Goal: Information Seeking & Learning: Understand process/instructions

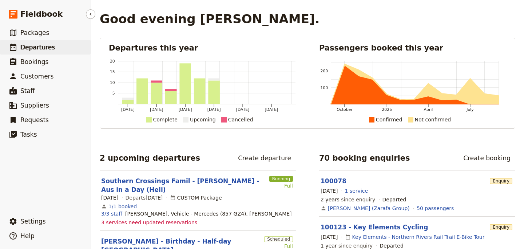
click at [45, 44] on span "Departures" at bounding box center [37, 47] width 35 height 7
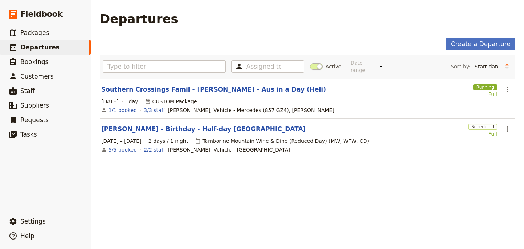
click at [200, 125] on link "[PERSON_NAME] - Birthday - Half-day [GEOGRAPHIC_DATA]" at bounding box center [203, 129] width 204 height 9
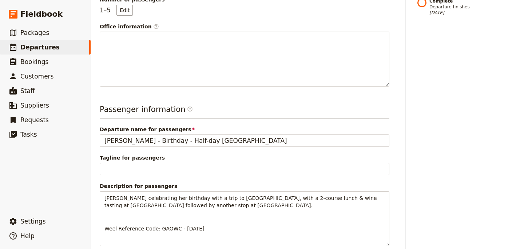
scroll to position [291, 0]
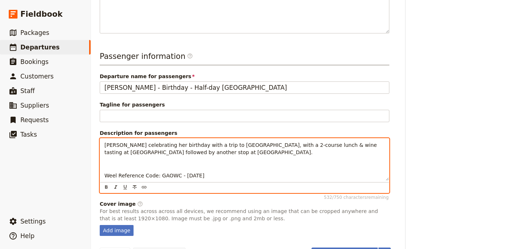
drag, startPoint x: 290, startPoint y: 132, endPoint x: 102, endPoint y: 121, distance: 188.7
click at [102, 139] on div "Tiffany Wright celebrating her birthday with a trip to Tamborine Mountain, with…" at bounding box center [244, 160] width 289 height 42
click at [228, 148] on div "Tiffany Wright celebrating her birthday with a trip to Tamborine Mountain, with…" at bounding box center [244, 160] width 289 height 42
drag, startPoint x: 225, startPoint y: 153, endPoint x: 104, endPoint y: 123, distance: 124.1
click at [104, 139] on div "Tiffany Wright celebrating her birthday with a trip to Tamborine Mountain, with…" at bounding box center [244, 160] width 289 height 42
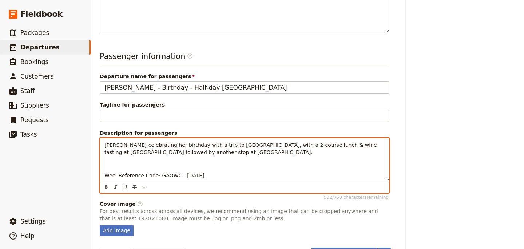
copy div "Tiffany Wright celebrating her birthday with a trip to Tamborine Mountain, with…"
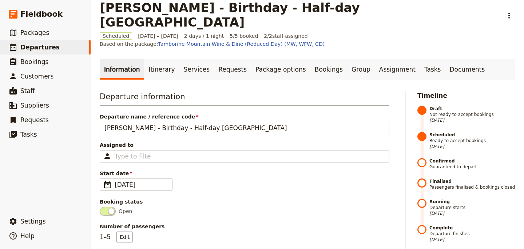
scroll to position [0, 0]
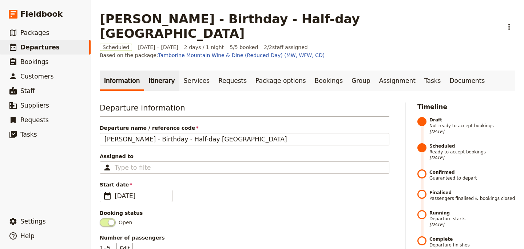
click at [154, 71] on link "Itinerary" at bounding box center [161, 81] width 35 height 20
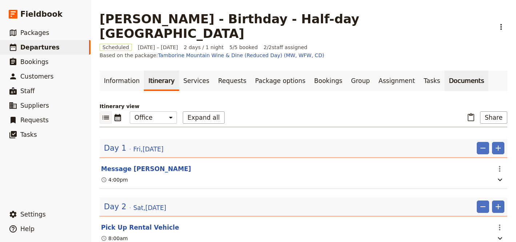
click at [446, 71] on link "Documents" at bounding box center [467, 81] width 44 height 20
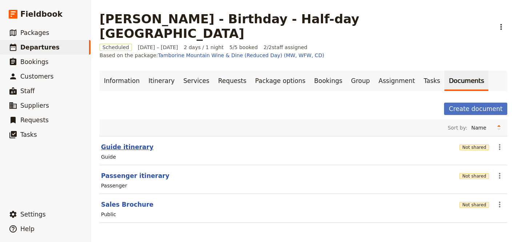
click at [123, 143] on button "Guide itinerary" at bounding box center [127, 147] width 52 height 9
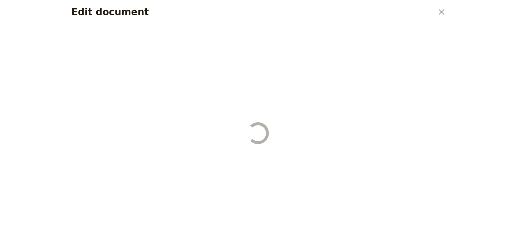
select select "STAFF"
select select "RUN_SHEET"
select select "DEFAULT"
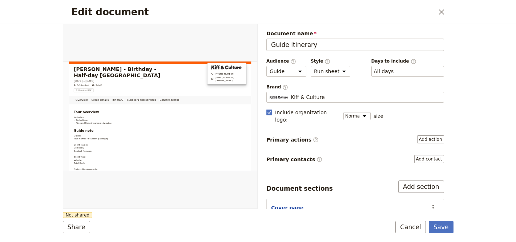
scroll to position [36, 0]
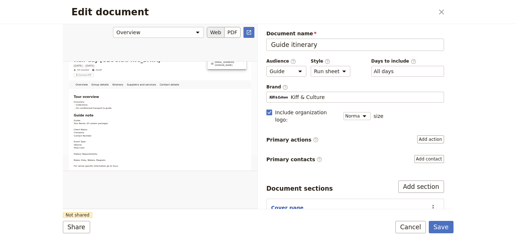
click at [78, 136] on div "Edit document" at bounding box center [160, 116] width 195 height 185
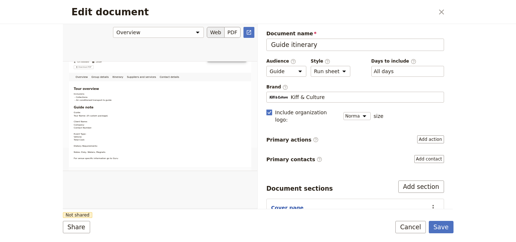
scroll to position [0, 0]
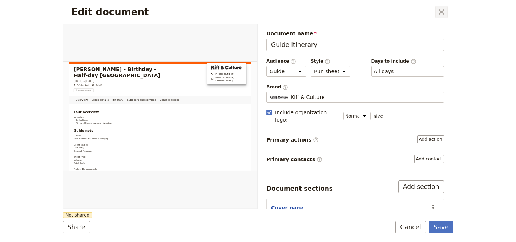
click at [436, 13] on button "​" at bounding box center [442, 12] width 12 height 12
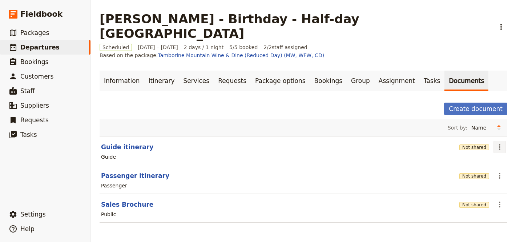
click at [502, 143] on icon "Actions" at bounding box center [500, 147] width 9 height 9
click at [486, 159] on span "Edit document" at bounding box center [476, 158] width 37 height 7
select select "STAFF"
select select "RUN_SHEET"
select select "DEFAULT"
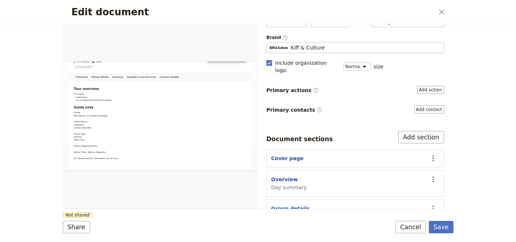
scroll to position [118, 0]
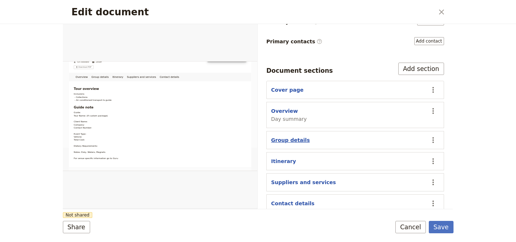
click at [284, 136] on button "Group details" at bounding box center [290, 139] width 39 height 7
select select "GROUP_DETAILS"
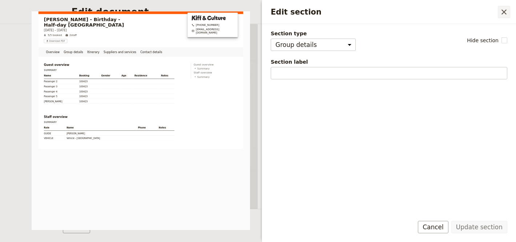
click at [506, 10] on icon "Close drawer" at bounding box center [504, 11] width 5 height 5
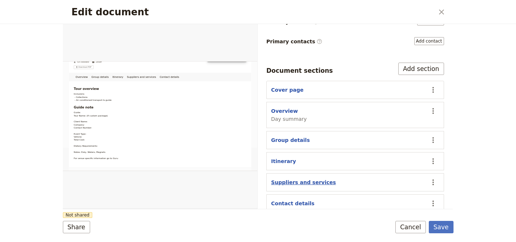
click at [322, 179] on button "Suppliers and services" at bounding box center [303, 182] width 65 height 7
select select "SUPPLIERS_AND_SERVICES"
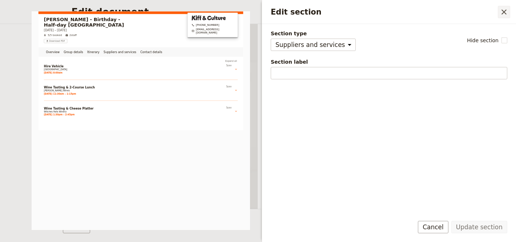
click at [505, 12] on icon "Close drawer" at bounding box center [504, 11] width 5 height 5
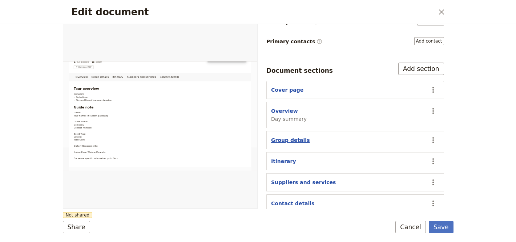
click at [287, 136] on button "Group details" at bounding box center [290, 139] width 39 height 7
select select "GROUP_DETAILS"
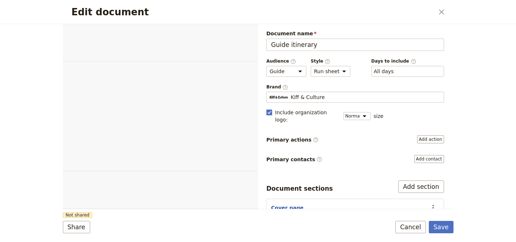
select select "STAFF"
select select "RUN_SHEET"
select select "DEFAULT"
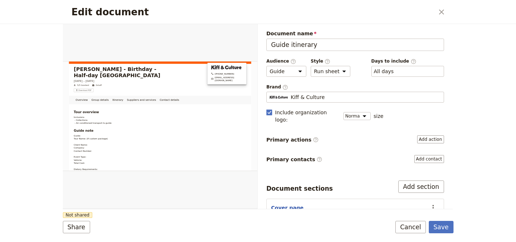
scroll to position [118, 0]
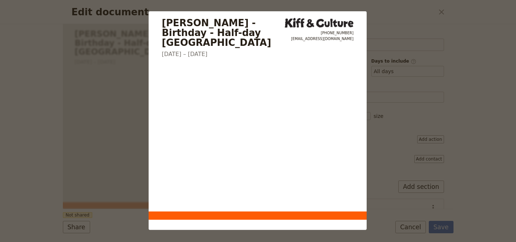
select select "STAFF"
select select "RUN_SHEET"
select select "DEFAULT"
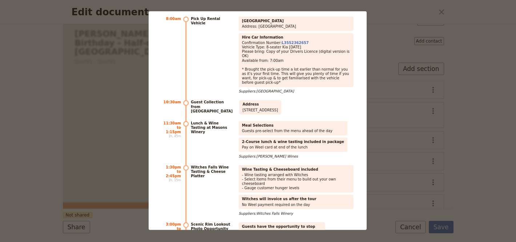
scroll to position [1719, 0]
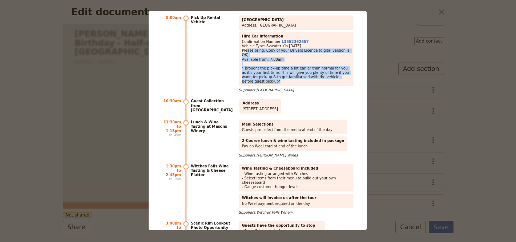
drag, startPoint x: 247, startPoint y: 50, endPoint x: 289, endPoint y: 78, distance: 50.6
click at [289, 78] on p "Confirmation Number: L3552362657 Vehicle Type: 8-seater Kia Carnival Please bri…" at bounding box center [296, 62] width 108 height 44
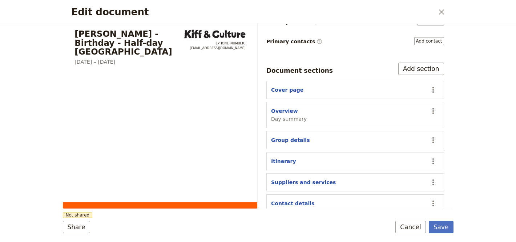
click at [289, 81] on section "Cover page ​" at bounding box center [356, 90] width 178 height 18
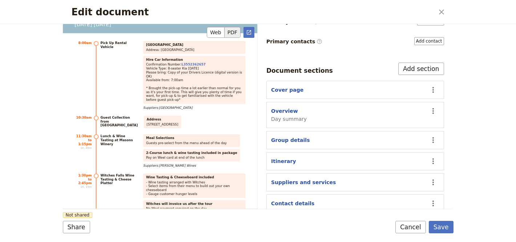
scroll to position [1698, 0]
drag, startPoint x: 146, startPoint y: 121, endPoint x: 227, endPoint y: 121, distance: 80.7
click at [181, 121] on div "Address Unit 13, 11 Paradise Island, Surfers Paradise QLD 4217" at bounding box center [162, 122] width 37 height 13
copy span "Unit 13, 11 Paradise Island, Surfers Paradise QLD 4217"
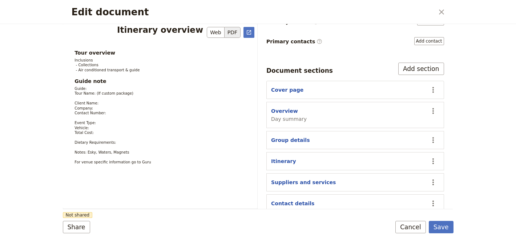
scroll to position [479, 0]
drag, startPoint x: 135, startPoint y: 153, endPoint x: 81, endPoint y: 153, distance: 53.1
click at [82, 153] on p "Guide: Tour Name: (If custom package) Client Name: Company: Contact Number: Eve…" at bounding box center [160, 126] width 171 height 79
click at [81, 153] on span "Guide: Tour Name: (If custom package) Client Name: Company: Contact Number: Eve…" at bounding box center [113, 126] width 76 height 78
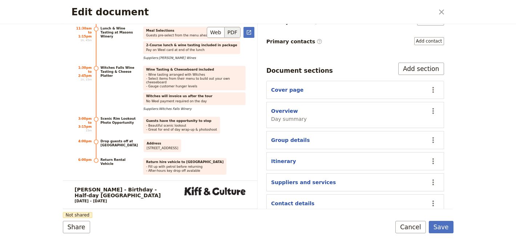
scroll to position [1846, 0]
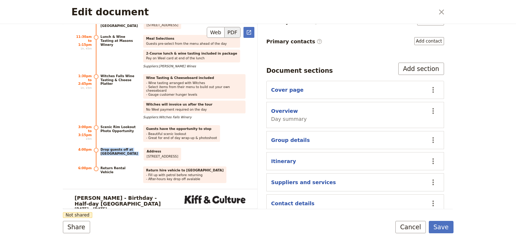
drag, startPoint x: 100, startPoint y: 146, endPoint x: 140, endPoint y: 148, distance: 39.7
click at [140, 149] on li "4:00pm Drop guests off at Surfers Paradise Address Unit 13, 11 Paradise Island,…" at bounding box center [160, 154] width 171 height 13
click at [140, 148] on div "Drop guests off at Surfers Paradise Address Unit 13, 11 Paradise Island, Surfer…" at bounding box center [172, 154] width 145 height 13
drag, startPoint x: 130, startPoint y: 148, endPoint x: 113, endPoint y: 141, distance: 18.7
click at [113, 141] on ul "8:00am Pick Up Rental Vehicle Hertz Brisbane Airport Address: Airport Dr, Brisb…" at bounding box center [160, 62] width 171 height 241
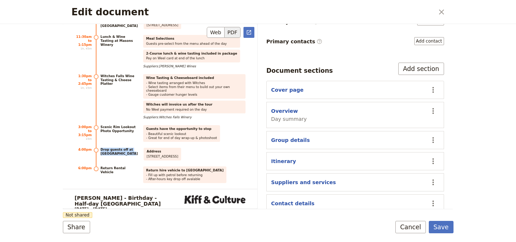
click at [113, 141] on ul "8:00am Pick Up Rental Vehicle Hertz Brisbane Airport Address: Airport Dr, Brisb…" at bounding box center [160, 62] width 171 height 241
